Goal: Register for event/course

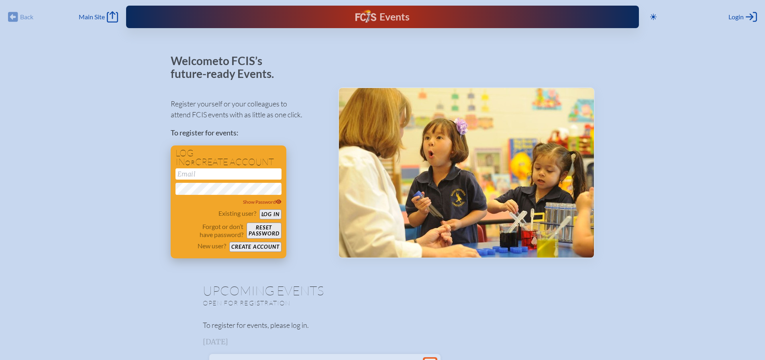
type input "[EMAIL_ADDRESS][DOMAIN_NAME]"
click at [277, 214] on button "Log in" at bounding box center [270, 214] width 22 height 10
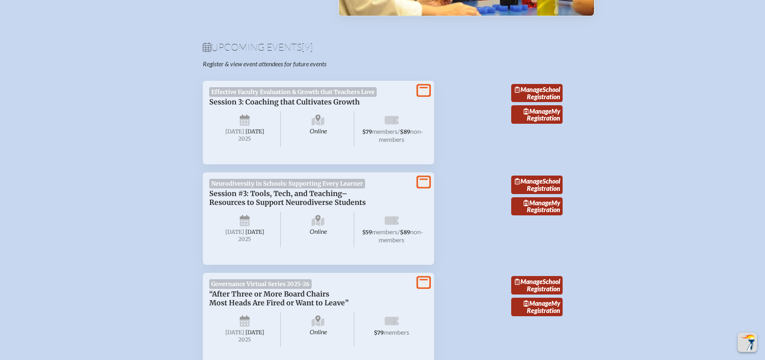
scroll to position [241, 0]
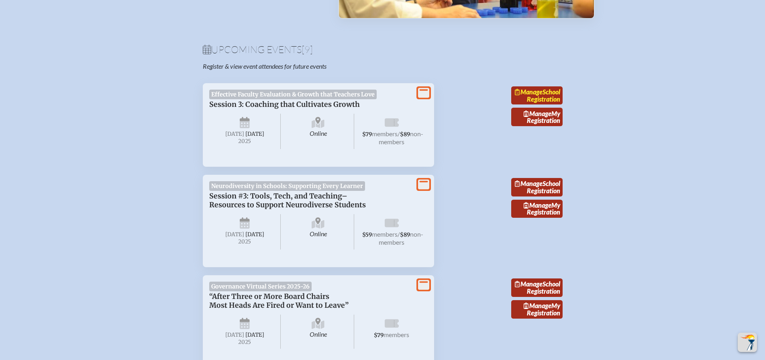
click at [551, 99] on link "Manage School Registration" at bounding box center [536, 95] width 51 height 18
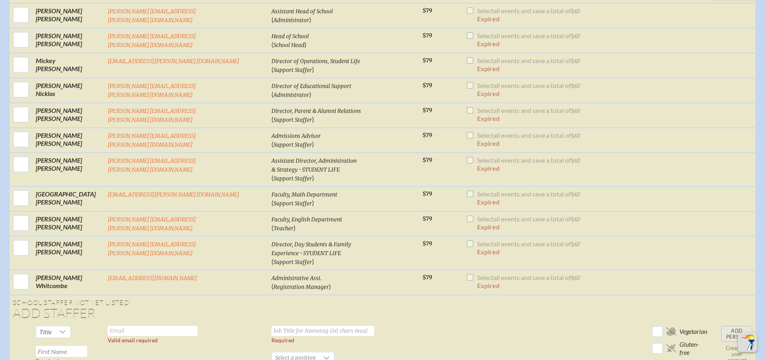
scroll to position [642, 0]
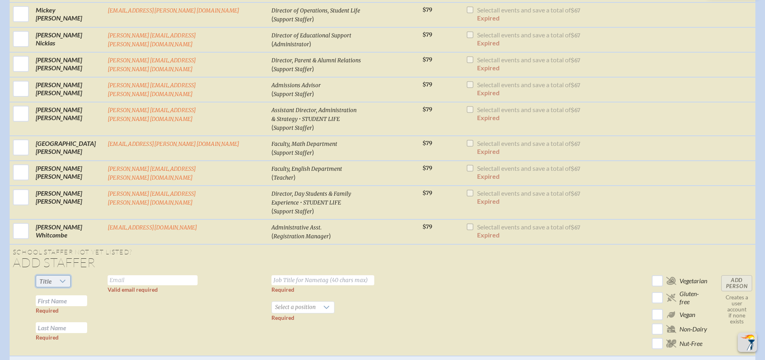
click at [55, 275] on span "Title" at bounding box center [45, 280] width 19 height 11
click at [69, 274] on li "Mrs" at bounding box center [71, 274] width 35 height 11
click at [77, 295] on input "text" at bounding box center [61, 300] width 51 height 11
click at [79, 272] on td "Mrs Required Required" at bounding box center [69, 314] width 72 height 84
click at [75, 295] on input "text" at bounding box center [61, 300] width 51 height 11
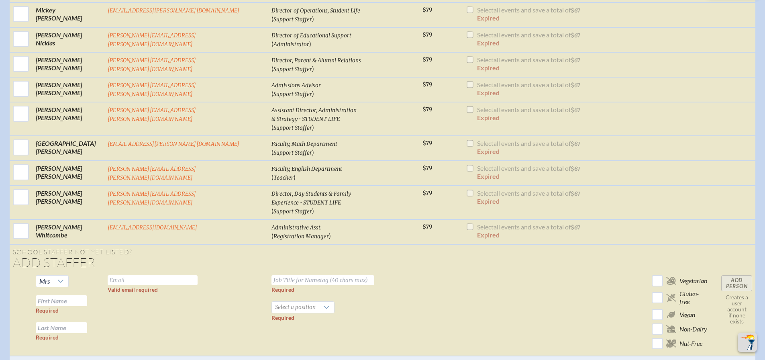
paste input "[GEOGRAPHIC_DATA]"
type input "[GEOGRAPHIC_DATA]"
click at [81, 322] on input "text" at bounding box center [61, 327] width 51 height 11
click at [80, 322] on input "text" at bounding box center [61, 327] width 51 height 11
paste input "[PERSON_NAME]"
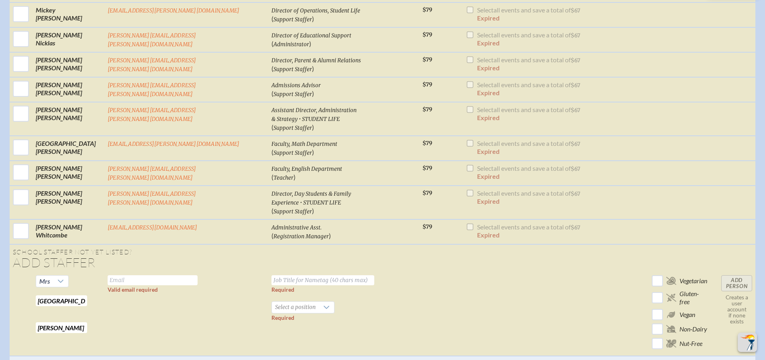
type input "[PERSON_NAME]"
click at [161, 275] on input "text" at bounding box center [153, 280] width 90 height 10
paste input "[PERSON_NAME]"
type input "[PERSON_NAME]"
drag, startPoint x: 162, startPoint y: 250, endPoint x: 82, endPoint y: 239, distance: 80.6
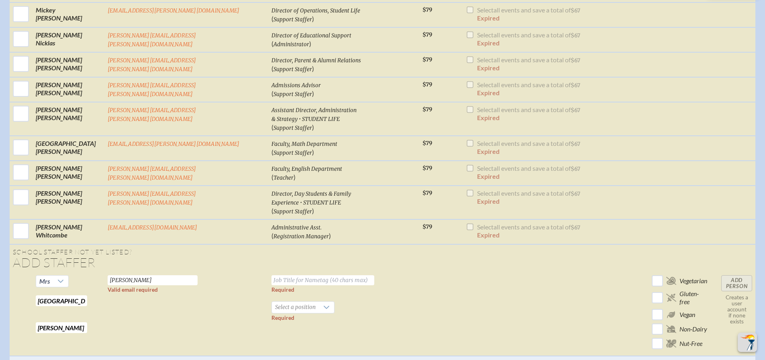
click at [82, 272] on tr "Mrs Sydney Required Fernandez Required Fernandez Valid email required Required …" at bounding box center [383, 314] width 746 height 84
click at [152, 275] on input "text" at bounding box center [153, 280] width 90 height 10
paste input "[EMAIL_ADDRESS][PERSON_NAME][DOMAIN_NAME]"
type input "[EMAIL_ADDRESS][PERSON_NAME][DOMAIN_NAME]"
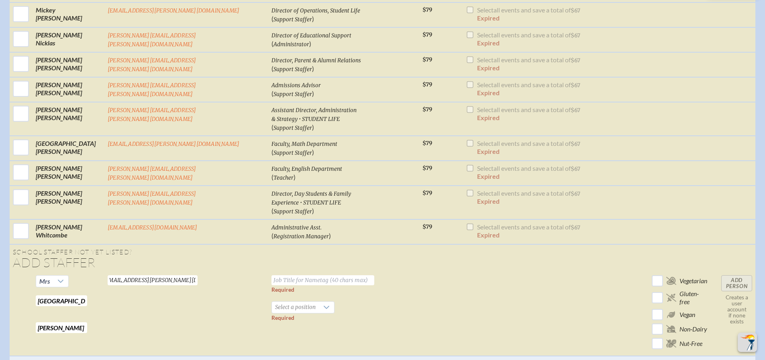
scroll to position [0, 0]
click at [280, 275] on input "text" at bounding box center [322, 280] width 103 height 10
click at [271, 275] on input "text" at bounding box center [322, 280] width 103 height 10
paste input "Instructional Coach"
type input "Instructional Coach"
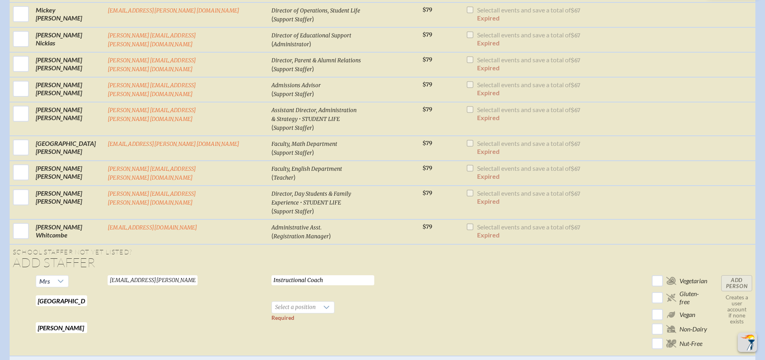
click at [329, 281] on td "Instructional Coach Required Select a position Required" at bounding box center [343, 314] width 151 height 84
click at [324, 306] on icon at bounding box center [327, 307] width 6 height 3
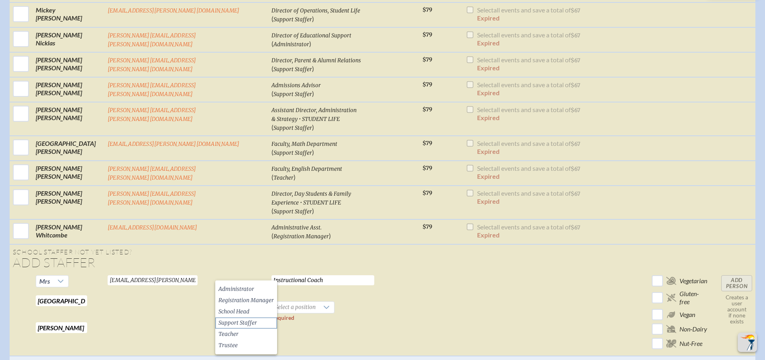
click at [259, 323] on li "Support Staffer" at bounding box center [246, 322] width 62 height 11
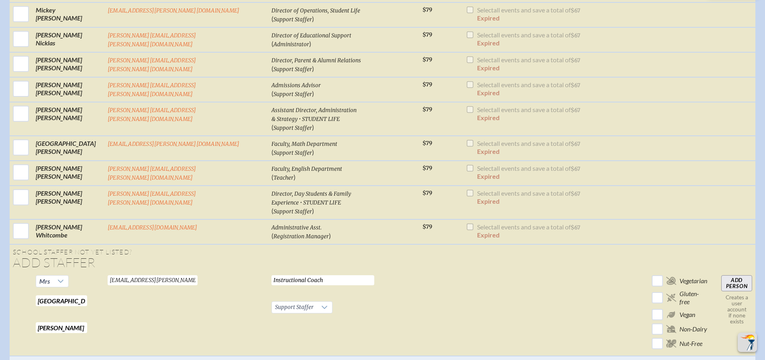
click at [727, 275] on input "Add Person" at bounding box center [736, 283] width 31 height 16
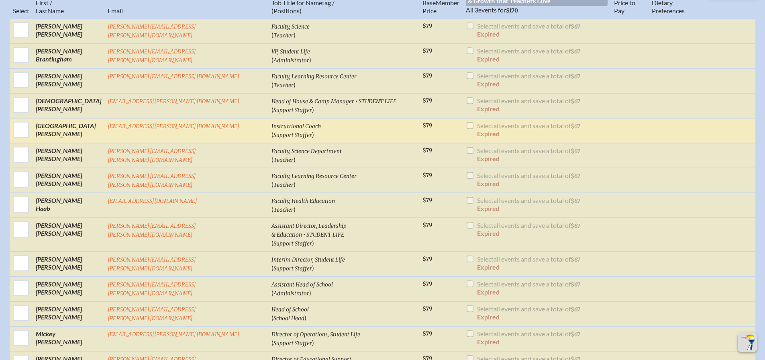
scroll to position [361, 0]
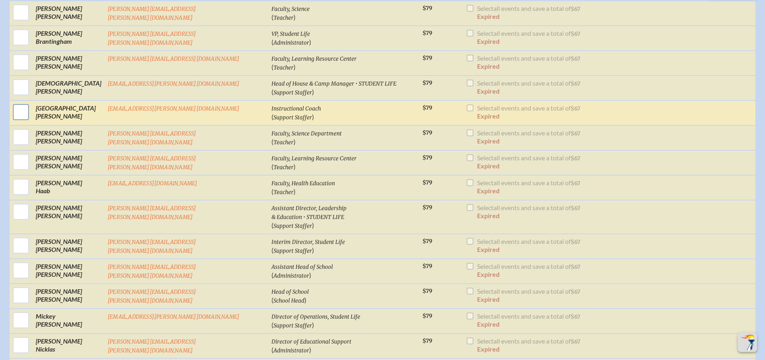
click at [31, 104] on input "checkbox" at bounding box center [21, 112] width 20 height 20
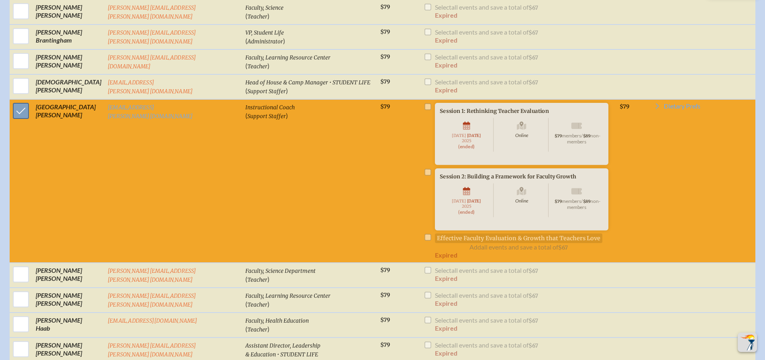
click at [27, 106] on input "checkbox" at bounding box center [21, 111] width 20 height 20
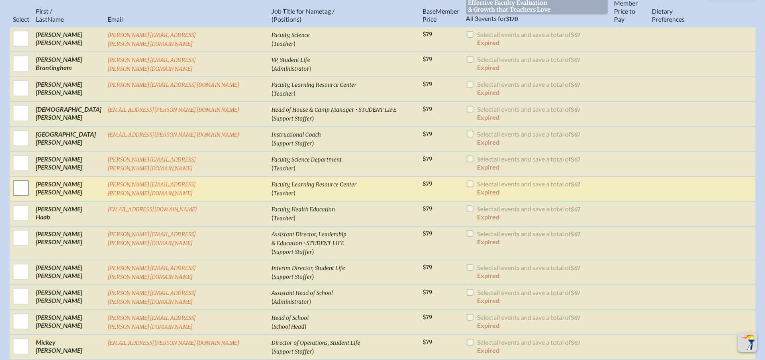
scroll to position [321, 0]
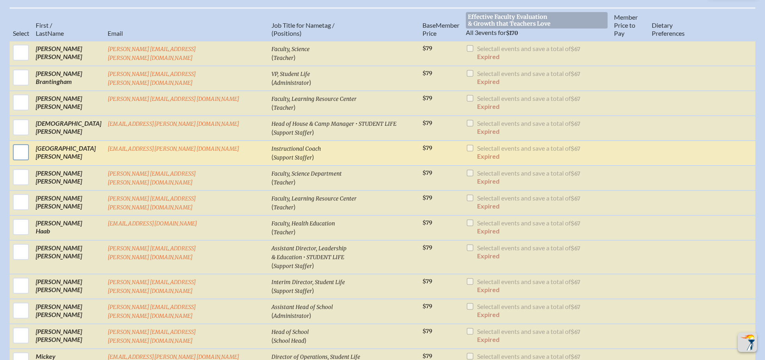
click at [31, 145] on input "checkbox" at bounding box center [21, 152] width 20 height 20
checkbox input "true"
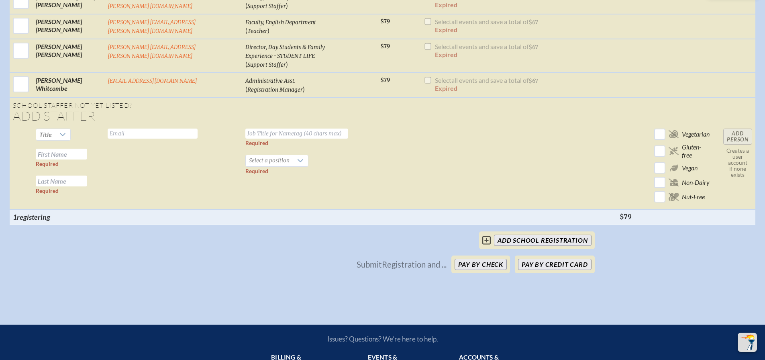
scroll to position [955, 0]
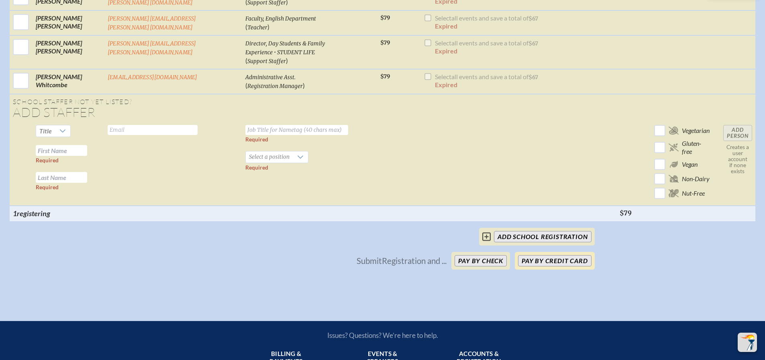
click at [562, 255] on button "Pay by Credit Card" at bounding box center [554, 260] width 73 height 11
